Goal: Task Accomplishment & Management: Use online tool/utility

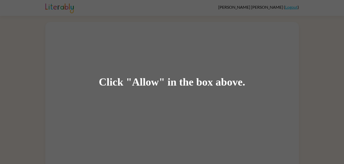
click at [212, 95] on div "Click "Allow" in the box above." at bounding box center [172, 82] width 344 height 164
click at [199, 81] on div "Click "Allow" in the box above." at bounding box center [172, 83] width 147 height 12
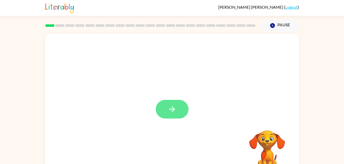
click at [165, 109] on button "button" at bounding box center [172, 109] width 33 height 19
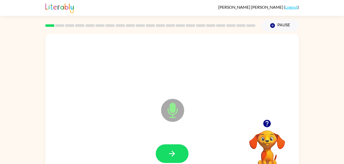
click at [211, 111] on icon "Microphone The Microphone is here when it is your turn to talk" at bounding box center [198, 117] width 77 height 38
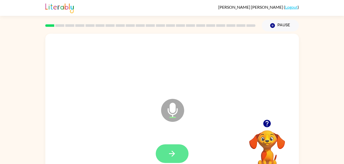
click at [180, 153] on button "button" at bounding box center [172, 154] width 33 height 19
click at [177, 153] on button "button" at bounding box center [172, 154] width 33 height 19
click at [171, 118] on icon "Microphone The Microphone is here when it is your turn to talk" at bounding box center [198, 117] width 77 height 38
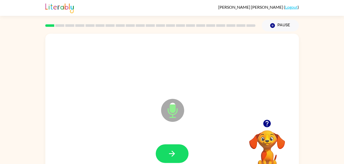
click at [282, 158] on video "Your browser must support playing .mp4 files to use Literably. Please try using…" at bounding box center [267, 148] width 51 height 51
click at [256, 141] on video "Your browser must support playing .mp4 files to use Literably. Please try using…" at bounding box center [267, 148] width 51 height 51
click at [271, 151] on video "Your browser must support playing .mp4 files to use Literably. Please try using…" at bounding box center [267, 148] width 51 height 51
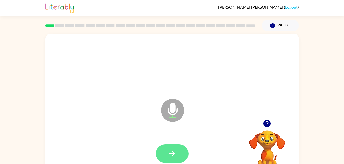
click at [172, 157] on icon "button" at bounding box center [172, 154] width 9 height 9
click at [172, 154] on icon "button" at bounding box center [172, 154] width 6 height 6
click at [172, 159] on button "button" at bounding box center [172, 154] width 33 height 19
click at [172, 163] on button "button" at bounding box center [172, 154] width 33 height 19
click at [171, 156] on icon "button" at bounding box center [172, 154] width 9 height 9
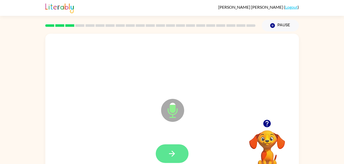
click at [180, 160] on button "button" at bounding box center [172, 154] width 33 height 19
click at [171, 157] on icon "button" at bounding box center [172, 154] width 9 height 9
click at [169, 157] on icon "button" at bounding box center [172, 154] width 9 height 9
click at [167, 157] on button "button" at bounding box center [172, 154] width 33 height 19
click at [178, 161] on button "button" at bounding box center [172, 154] width 33 height 19
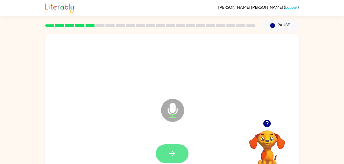
click at [173, 160] on button "button" at bounding box center [172, 154] width 33 height 19
click at [168, 149] on button "button" at bounding box center [172, 154] width 33 height 19
click at [173, 150] on icon "button" at bounding box center [172, 154] width 9 height 9
click at [174, 149] on button "button" at bounding box center [172, 154] width 33 height 19
click at [167, 151] on button "button" at bounding box center [172, 154] width 33 height 19
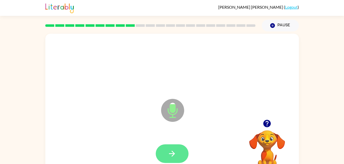
click at [170, 152] on icon "button" at bounding box center [172, 154] width 9 height 9
click at [174, 156] on icon "button" at bounding box center [172, 154] width 9 height 9
click at [170, 159] on button "button" at bounding box center [172, 154] width 33 height 19
click at [175, 152] on icon "button" at bounding box center [172, 154] width 9 height 9
click at [175, 148] on button "button" at bounding box center [172, 154] width 33 height 19
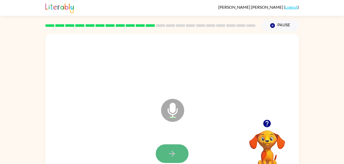
click at [171, 150] on icon "button" at bounding box center [172, 154] width 9 height 9
click at [174, 156] on icon "button" at bounding box center [172, 154] width 9 height 9
click at [176, 155] on icon "button" at bounding box center [172, 154] width 9 height 9
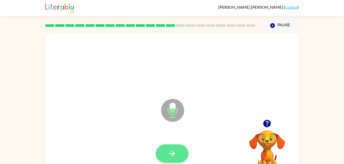
click at [178, 149] on button "button" at bounding box center [172, 154] width 33 height 19
click at [175, 154] on icon "button" at bounding box center [172, 154] width 9 height 9
click at [179, 153] on button "button" at bounding box center [172, 154] width 33 height 19
click at [171, 149] on button "button" at bounding box center [172, 154] width 33 height 19
click at [175, 151] on icon "button" at bounding box center [172, 154] width 9 height 9
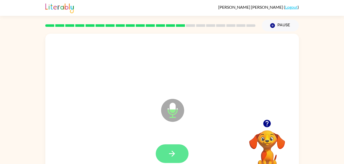
click at [171, 151] on icon "button" at bounding box center [172, 154] width 9 height 9
click at [174, 152] on icon "button" at bounding box center [172, 154] width 9 height 9
click at [162, 152] on button "button" at bounding box center [172, 154] width 33 height 19
click at [166, 156] on button "button" at bounding box center [172, 154] width 33 height 19
click at [171, 153] on icon "button" at bounding box center [172, 154] width 9 height 9
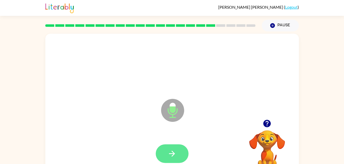
click at [170, 153] on icon "button" at bounding box center [172, 154] width 9 height 9
click at [177, 152] on button "button" at bounding box center [172, 154] width 33 height 19
click at [173, 158] on icon "button" at bounding box center [172, 154] width 9 height 9
click at [173, 151] on icon "button" at bounding box center [172, 154] width 9 height 9
click at [164, 150] on button "button" at bounding box center [172, 154] width 33 height 19
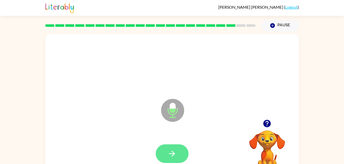
click at [174, 154] on icon "button" at bounding box center [172, 154] width 6 height 6
click at [175, 150] on icon "button" at bounding box center [172, 154] width 9 height 9
click at [173, 157] on icon "button" at bounding box center [172, 154] width 9 height 9
click at [175, 152] on icon "button" at bounding box center [172, 154] width 9 height 9
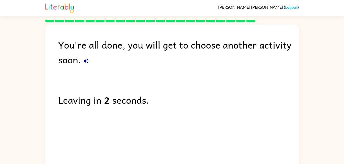
click at [118, 103] on div "Leaving in 2 seconds." at bounding box center [178, 100] width 241 height 15
